Goal: Information Seeking & Learning: Learn about a topic

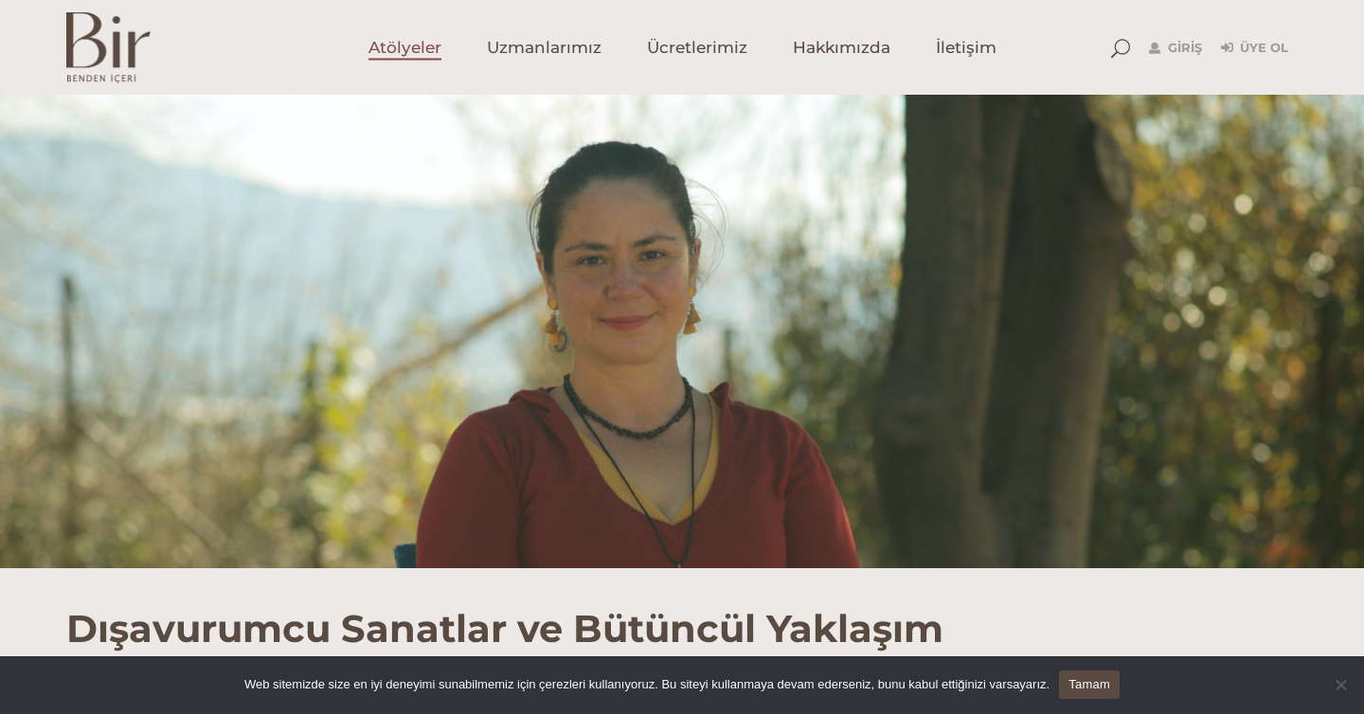
click at [429, 54] on span "Atölyeler" at bounding box center [404, 48] width 73 height 22
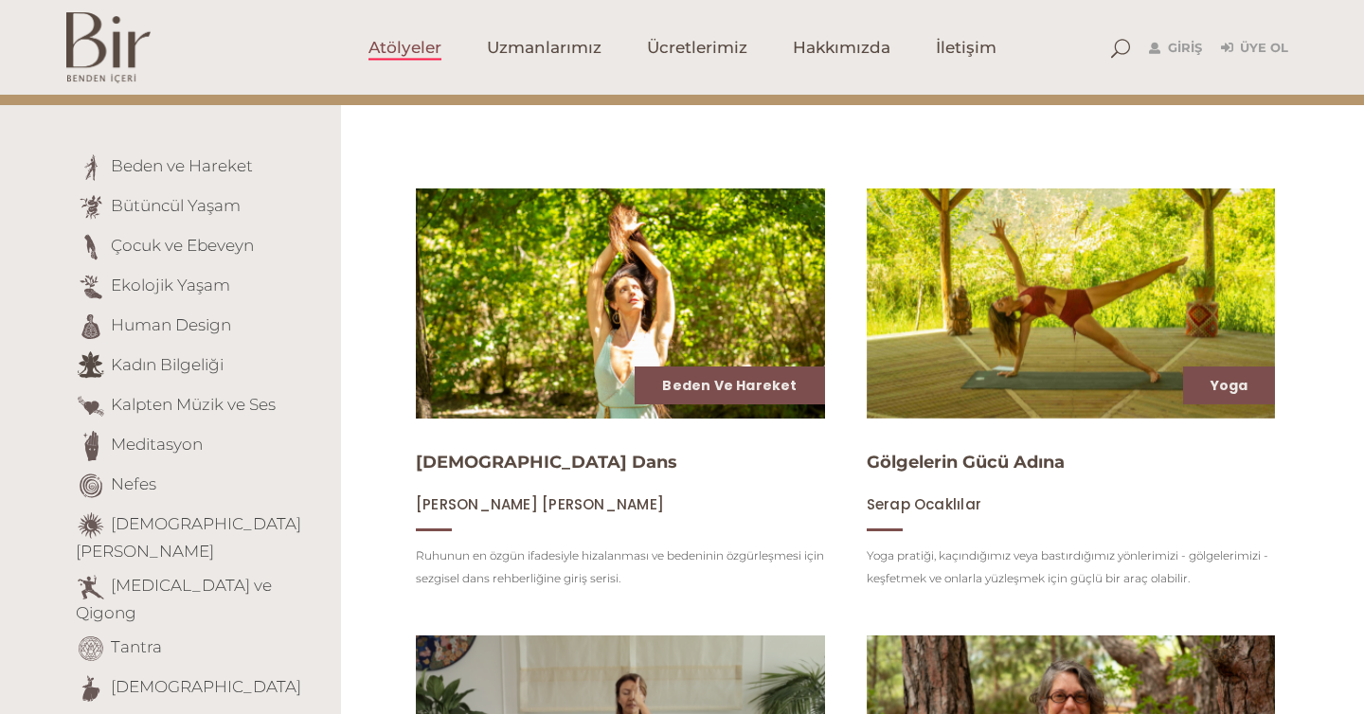
scroll to position [153, 0]
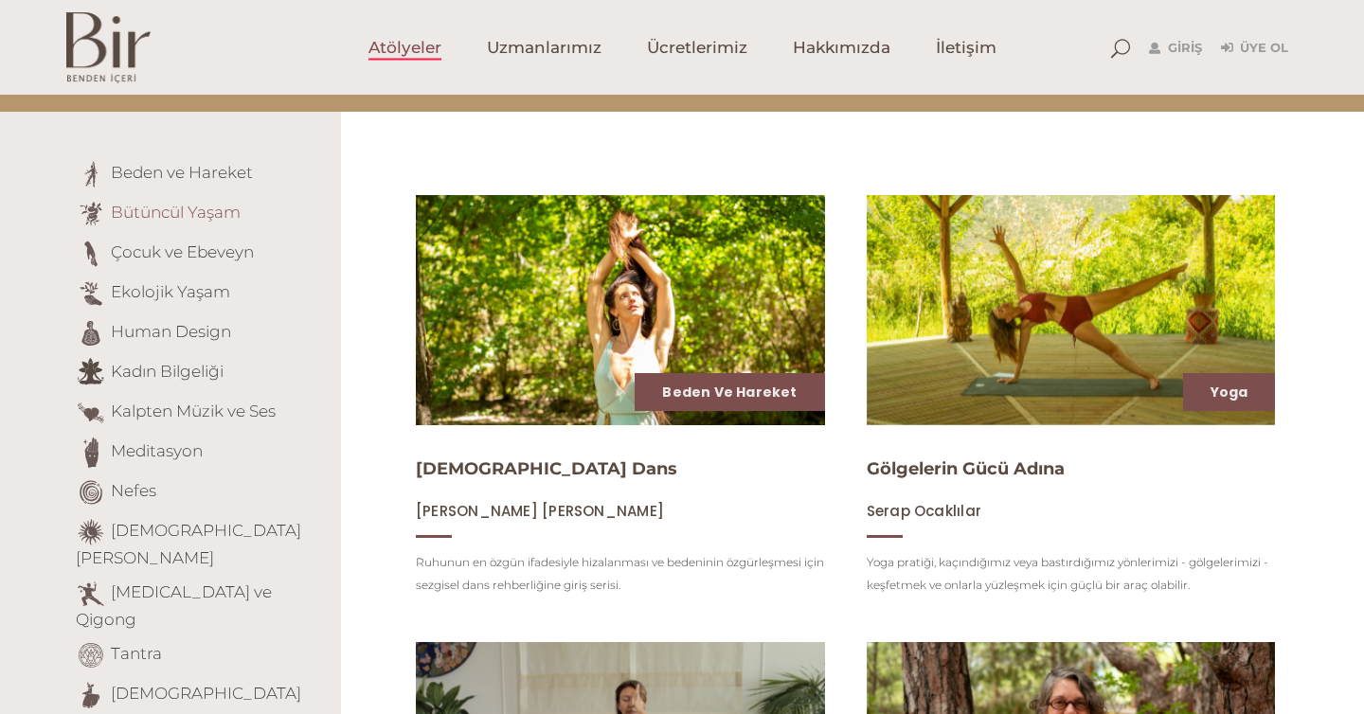
click at [188, 212] on link "Bütüncül Yaşam" at bounding box center [176, 212] width 130 height 19
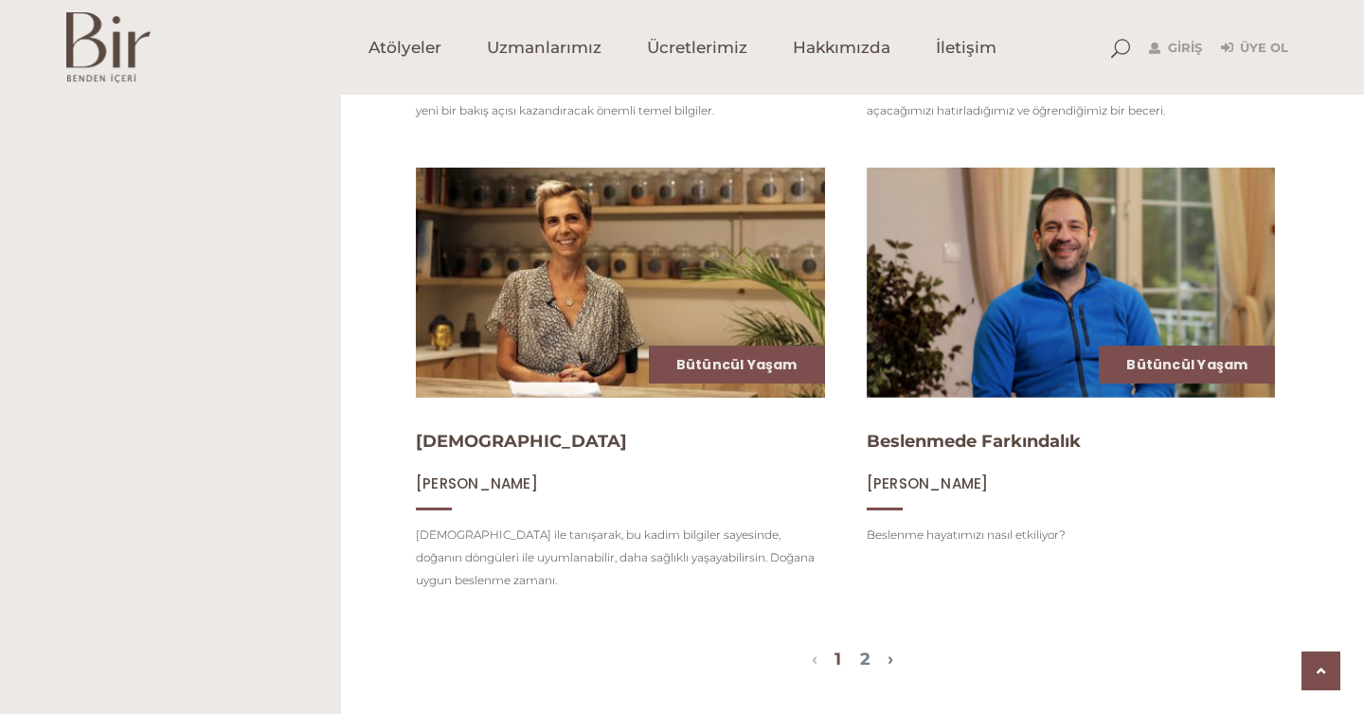
scroll to position [2217, 0]
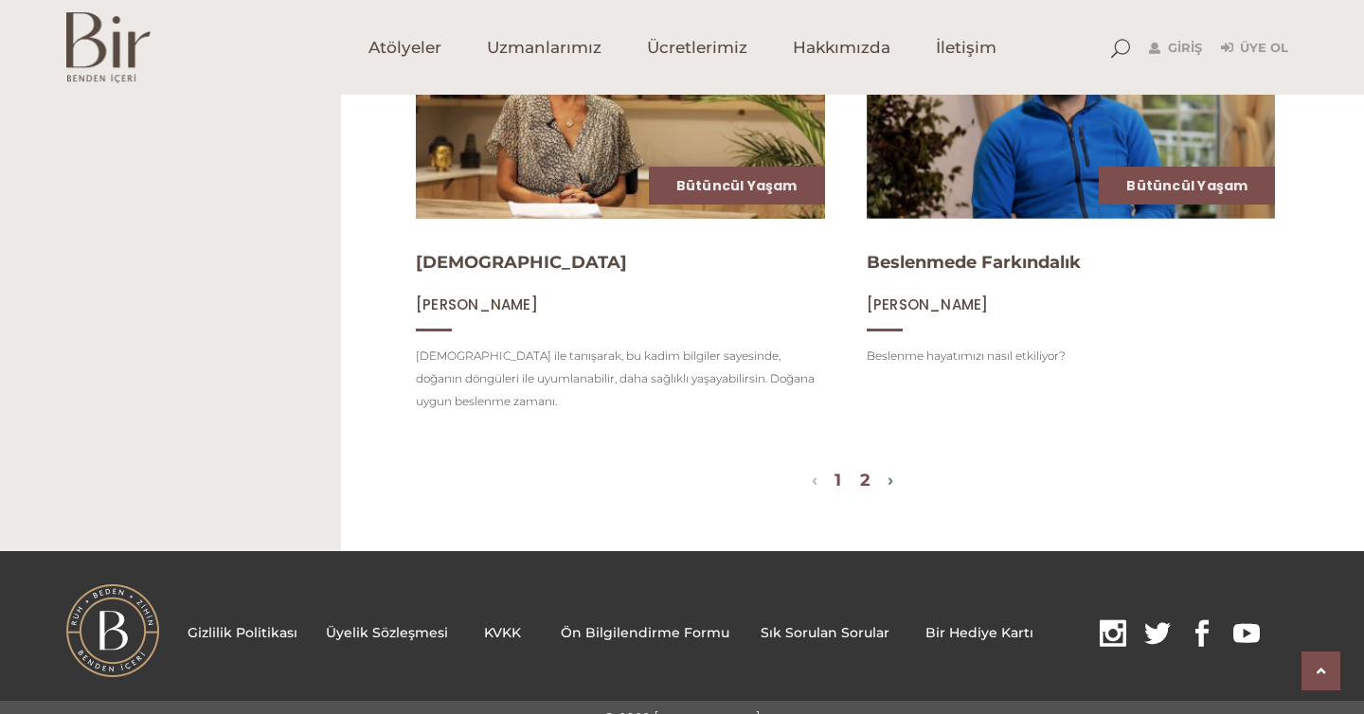
click at [865, 470] on link "2" at bounding box center [865, 480] width 10 height 21
click at [858, 471] on span "1 2" at bounding box center [852, 482] width 70 height 23
click at [864, 470] on link "2" at bounding box center [865, 480] width 10 height 21
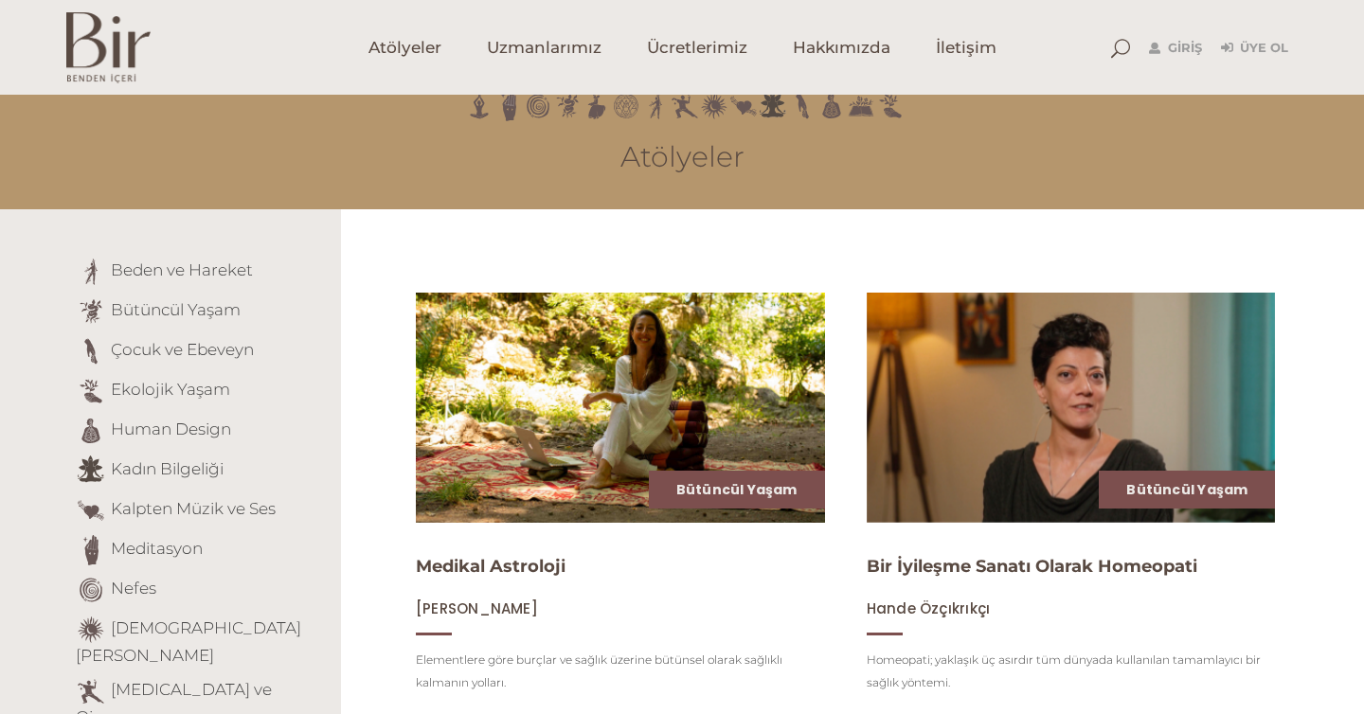
scroll to position [0, 0]
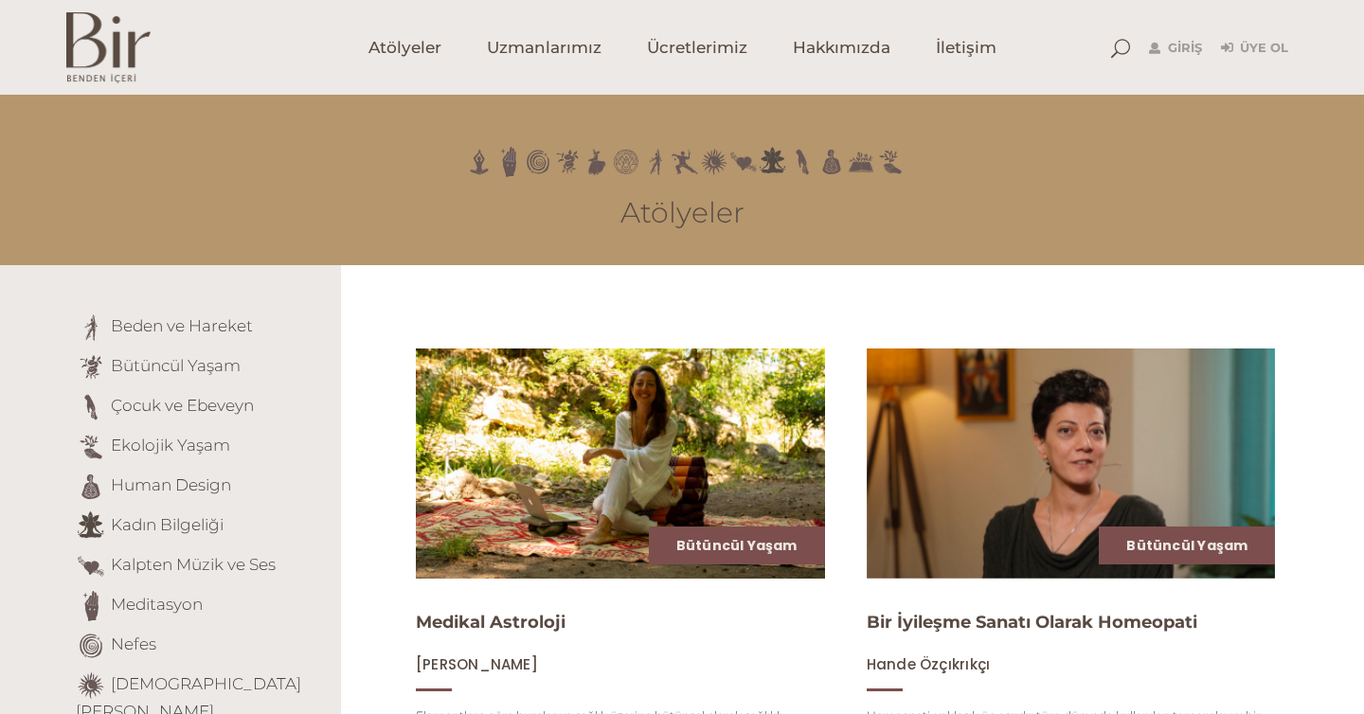
click at [100, 66] on img at bounding box center [108, 47] width 84 height 71
